Goal: Task Accomplishment & Management: Manage account settings

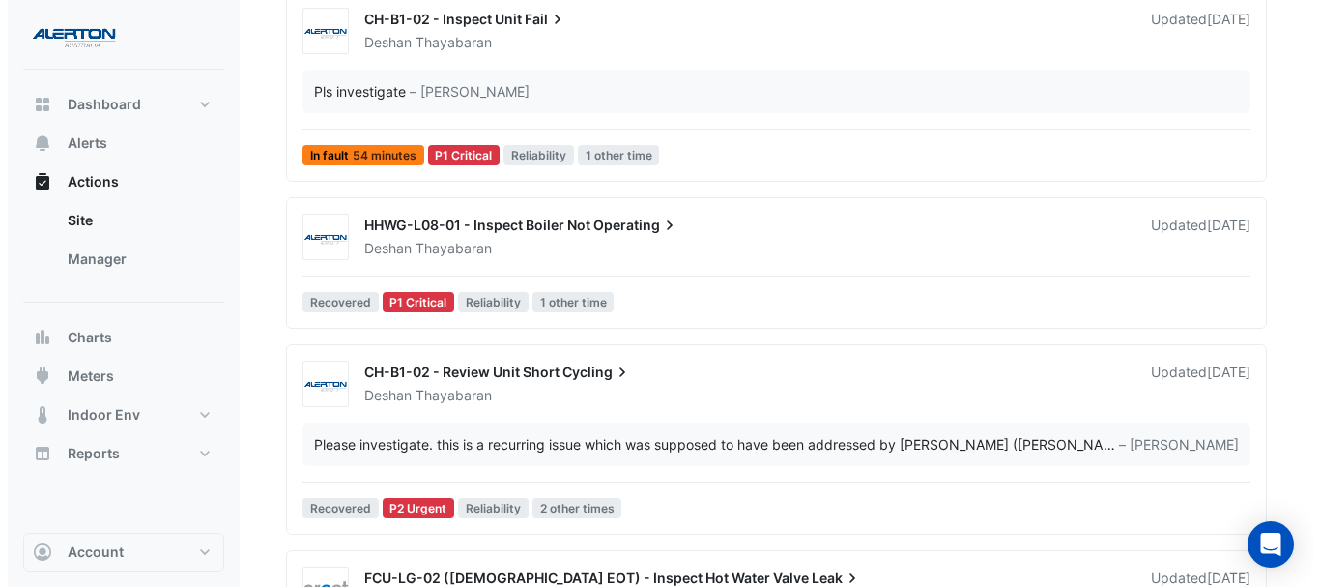
scroll to position [461, 0]
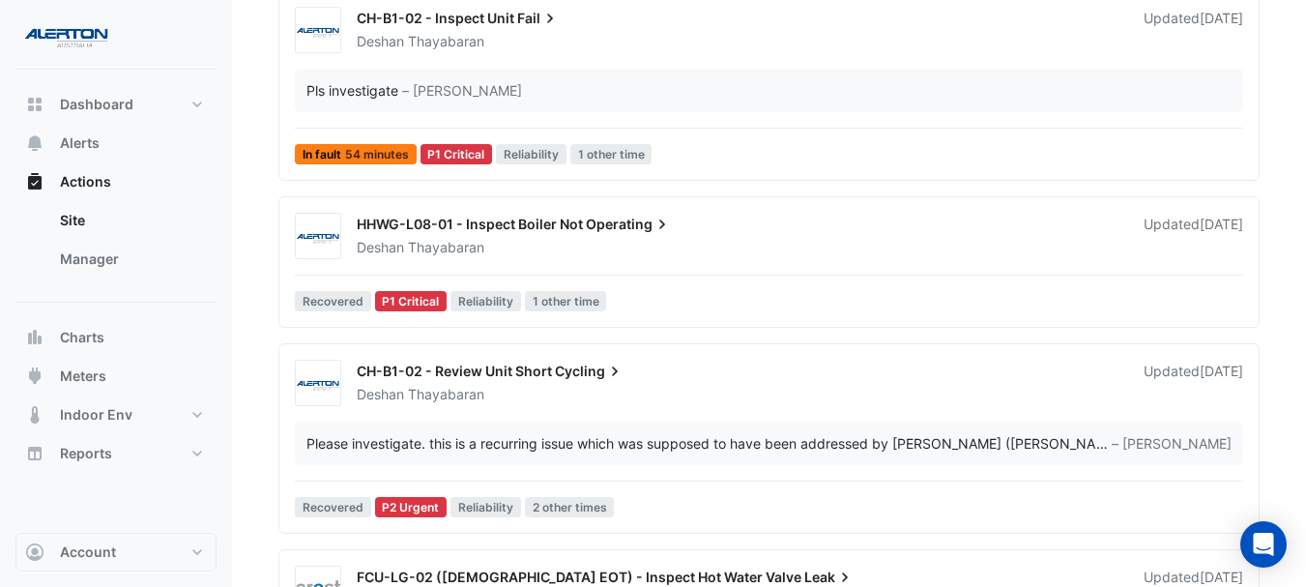
click at [742, 239] on div "[PERSON_NAME]" at bounding box center [739, 247] width 768 height 19
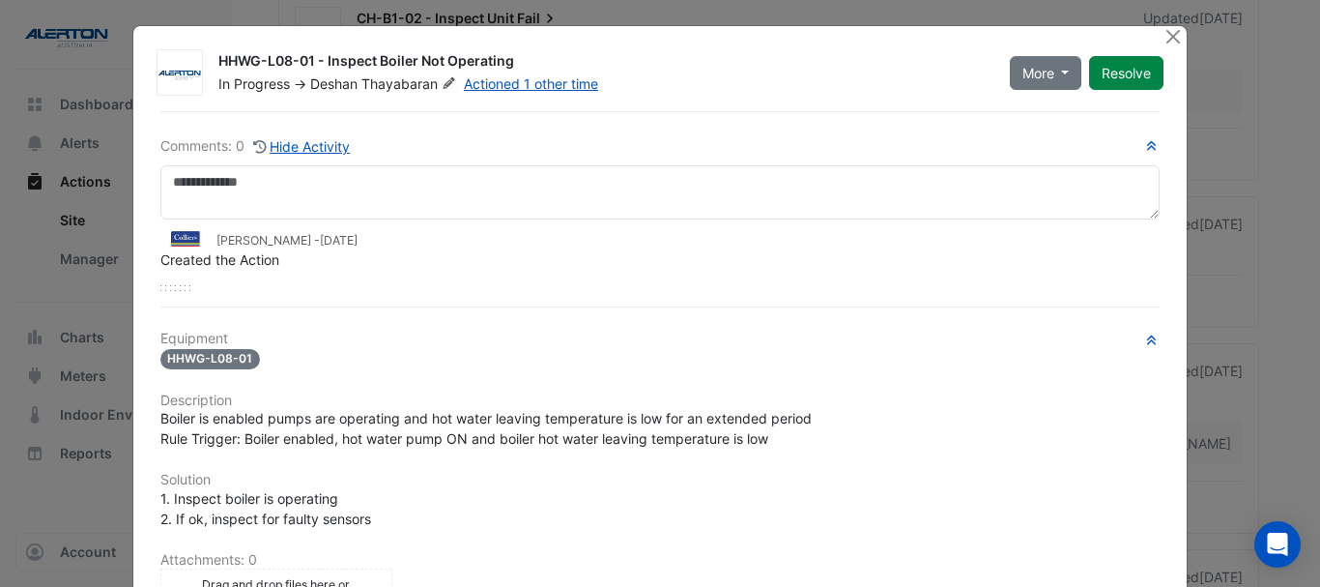
scroll to position [1, 0]
click at [442, 84] on icon at bounding box center [449, 84] width 14 height 12
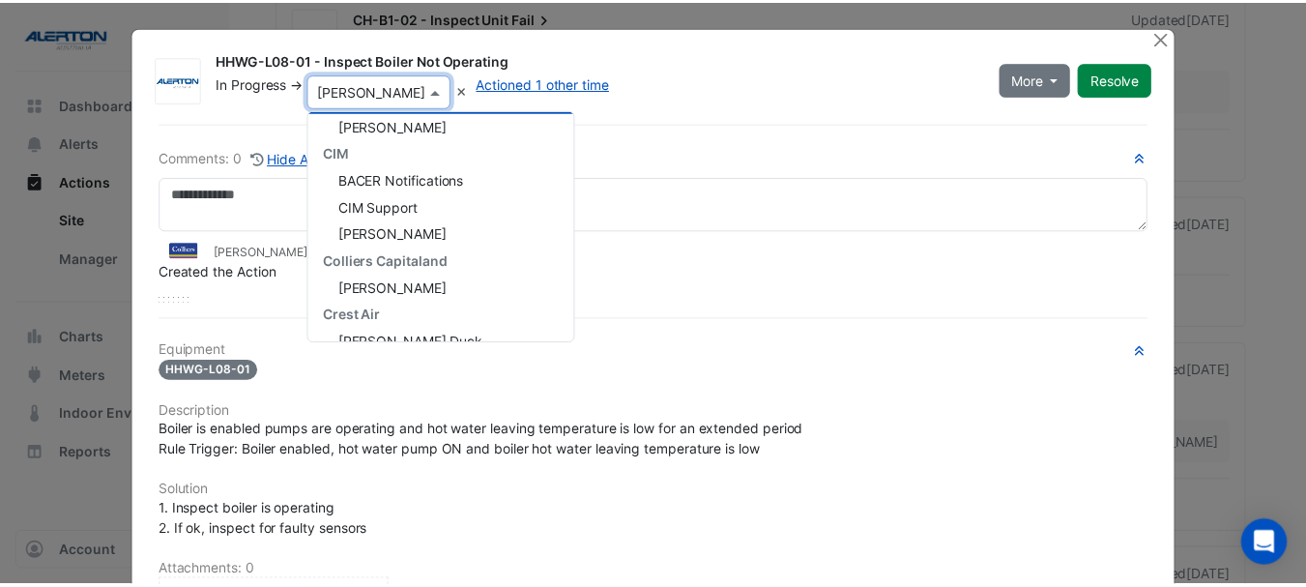
scroll to position [135, 0]
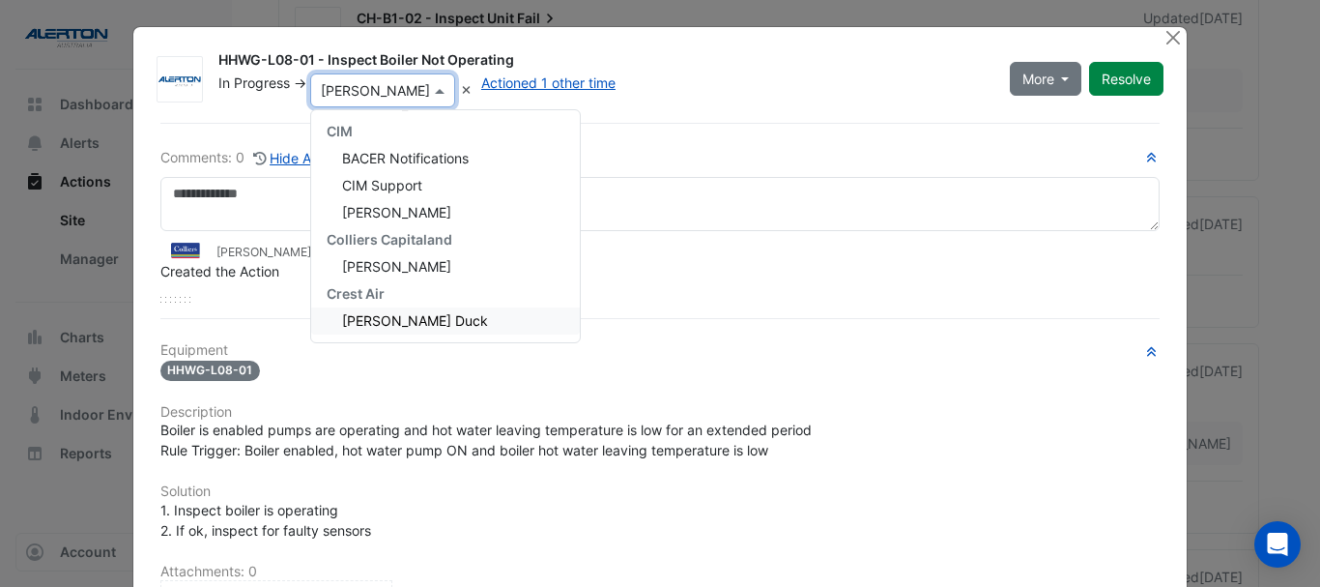
click at [425, 331] on div "[PERSON_NAME] Duck" at bounding box center [445, 320] width 269 height 27
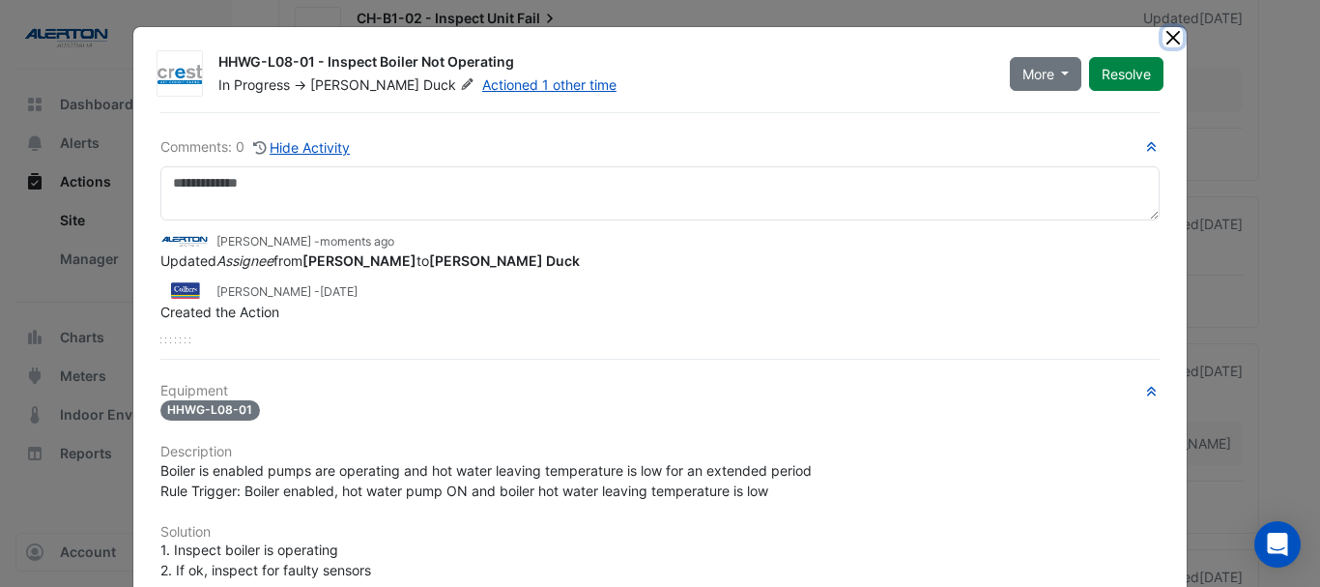
click at [1166, 43] on button "Close" at bounding box center [1173, 37] width 20 height 20
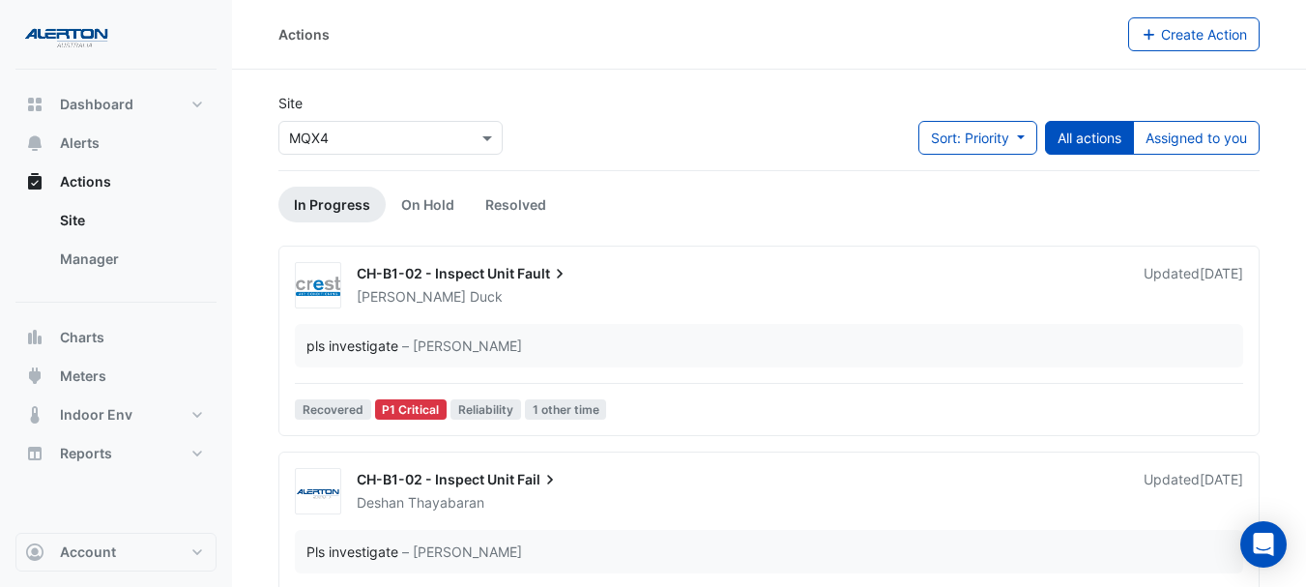
click at [620, 275] on div "CH-B1-02 - Inspect Unit Fault" at bounding box center [739, 275] width 764 height 23
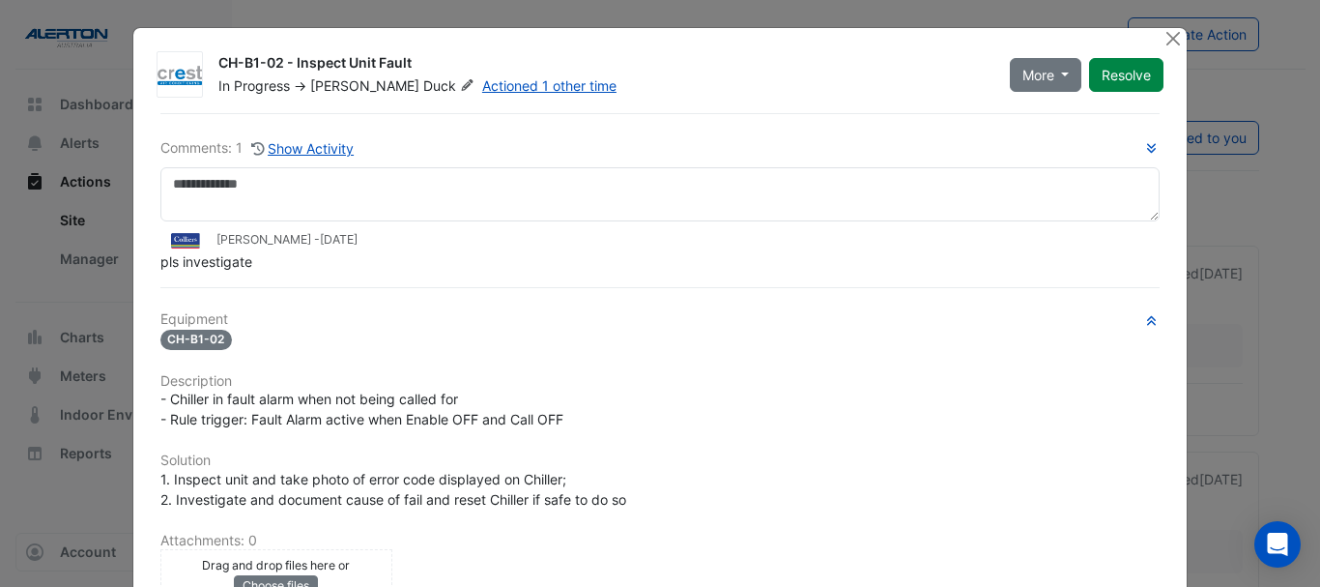
click at [461, 83] on icon at bounding box center [467, 85] width 12 height 12
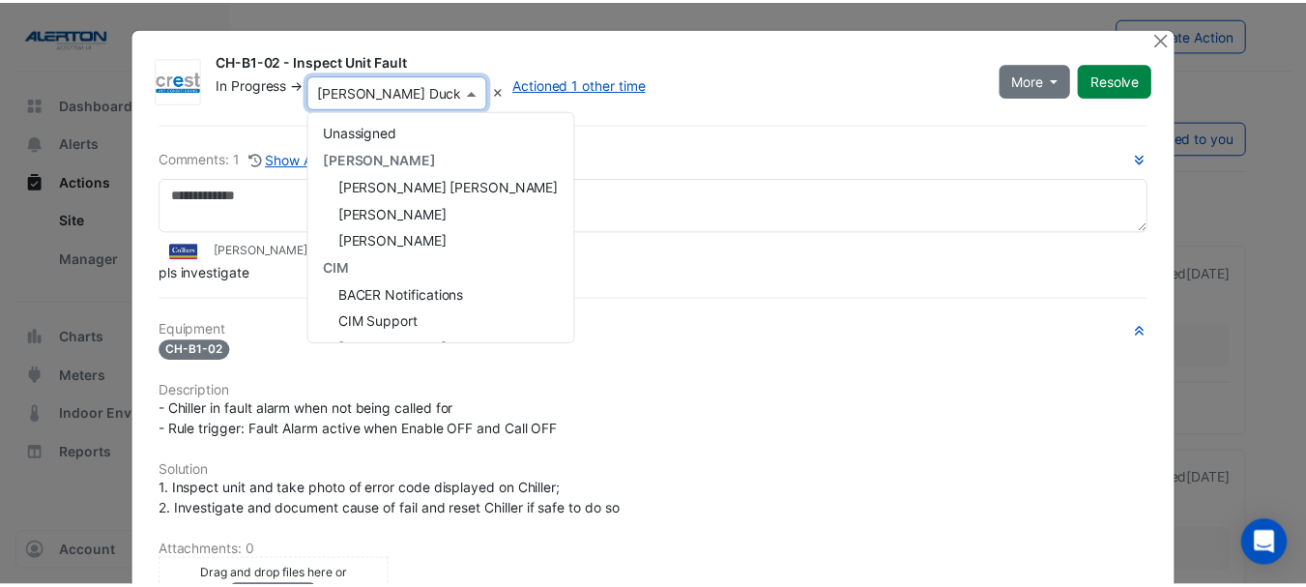
scroll to position [135, 0]
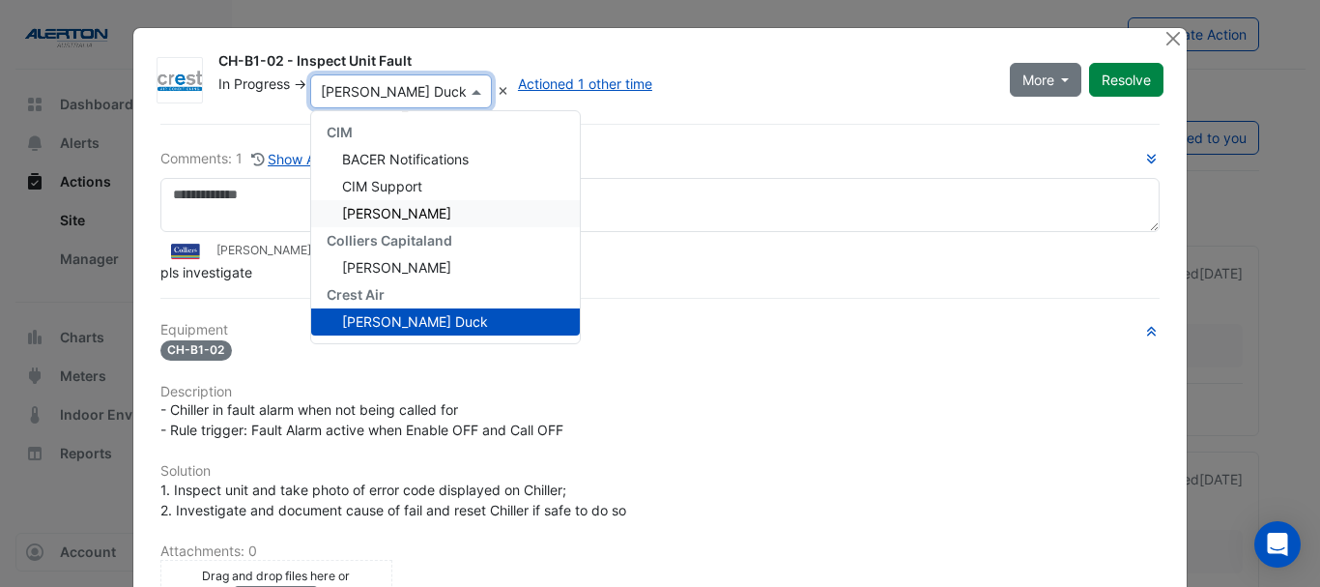
click at [681, 127] on div "Comments: 1 Show Activity [PERSON_NAME] - [DATE] pls investigate Equipment CH-B…" at bounding box center [661, 495] width 1024 height 743
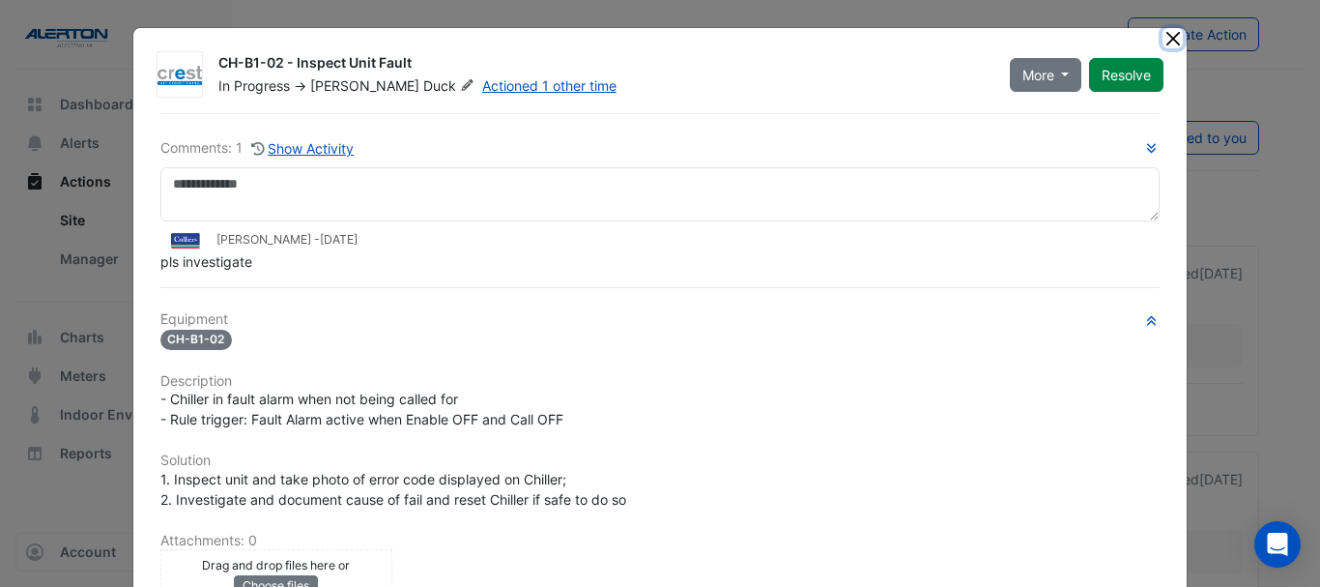
click at [1169, 32] on button "Close" at bounding box center [1173, 38] width 20 height 20
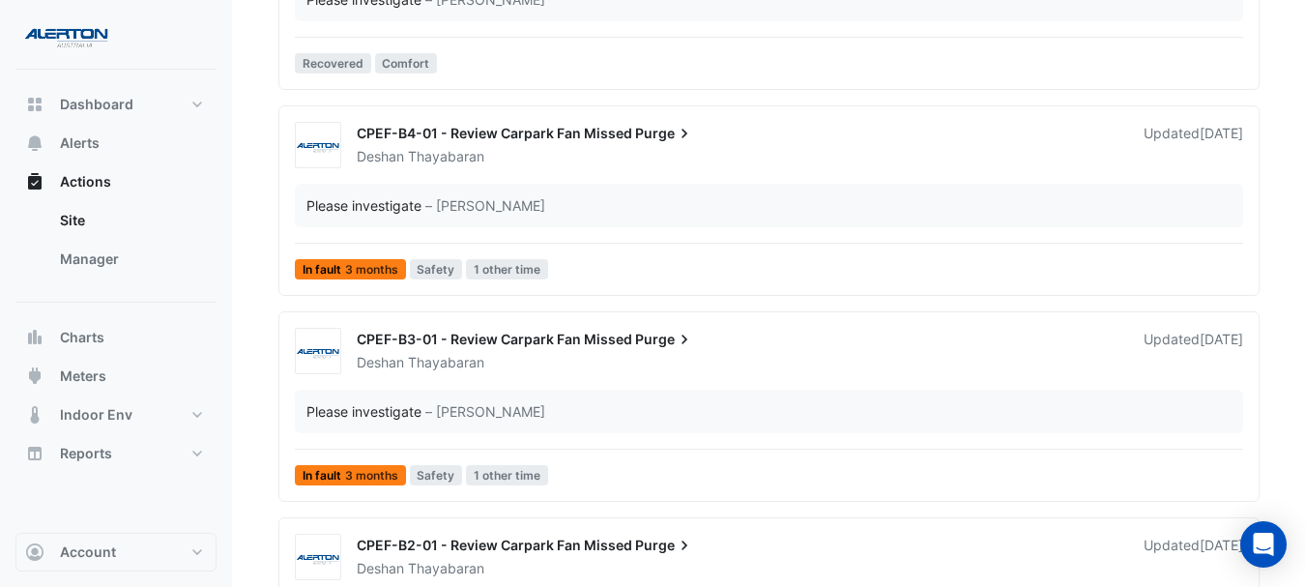
scroll to position [4304, 0]
